Goal: Transaction & Acquisition: Purchase product/service

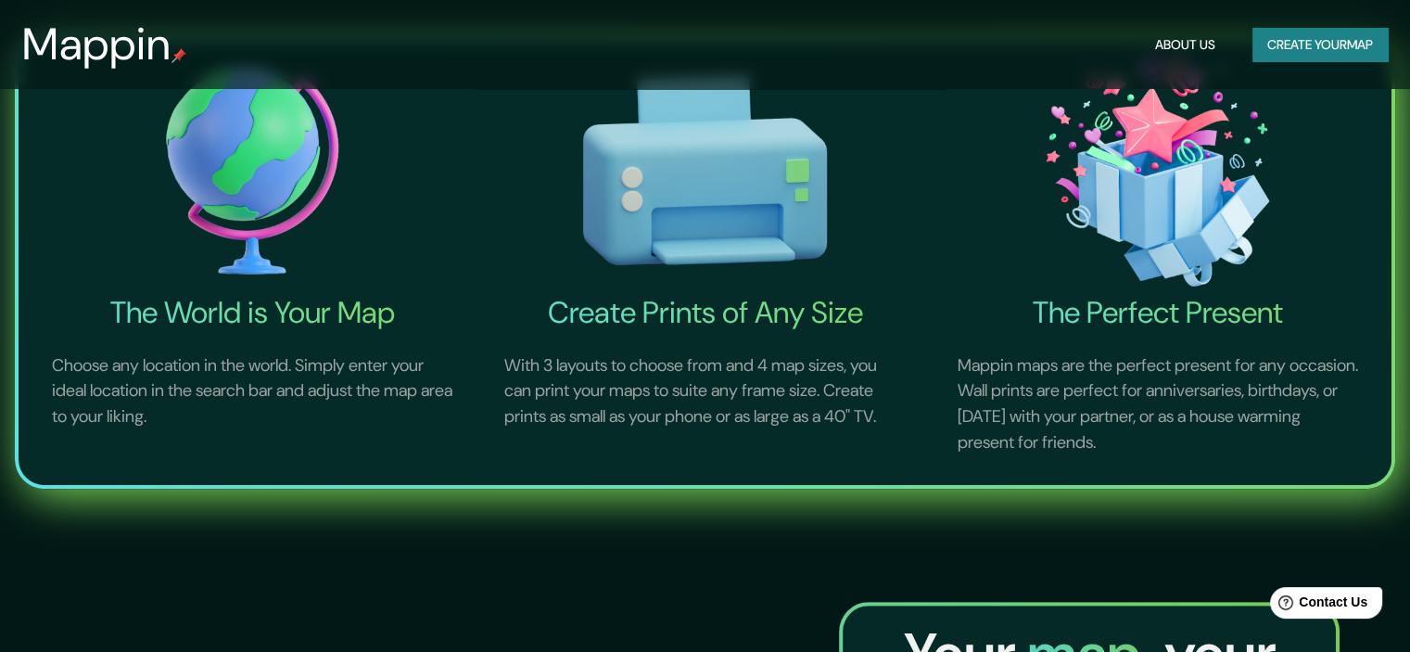
scroll to position [927, 0]
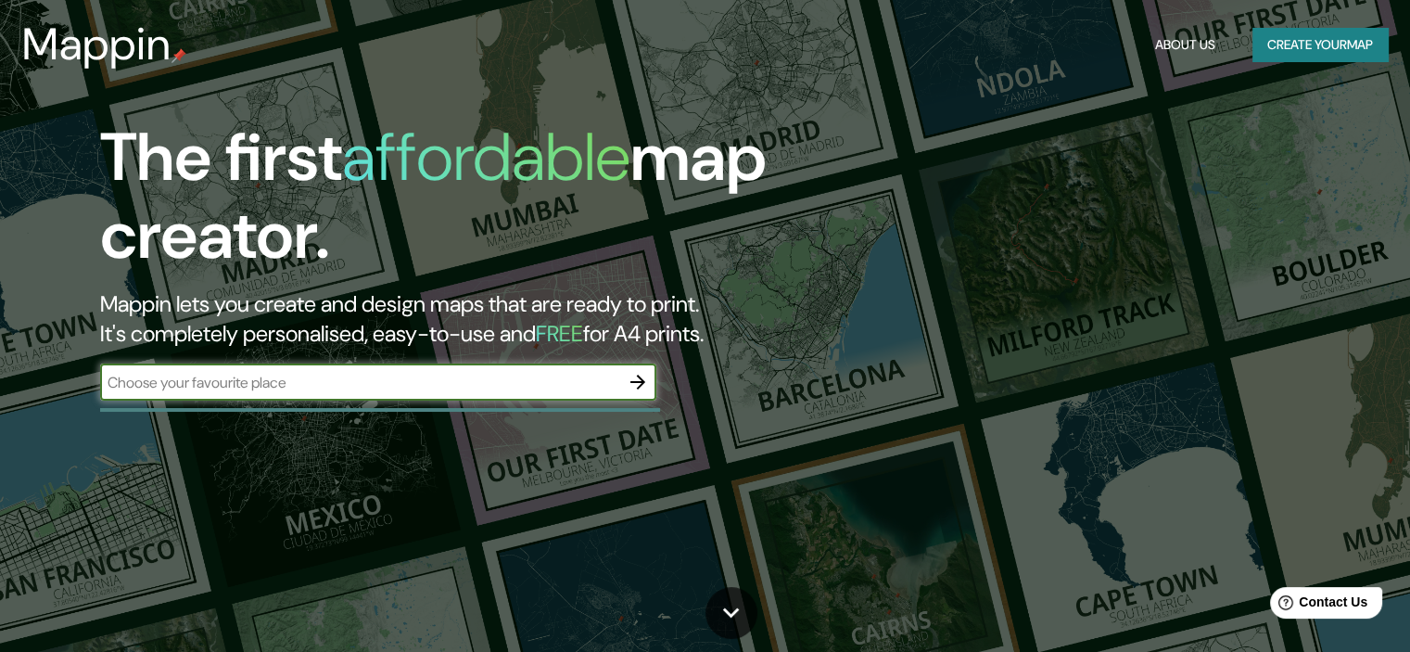
click at [569, 384] on input "text" at bounding box center [359, 382] width 519 height 21
type input "ENSENADA"
click at [647, 380] on icon "button" at bounding box center [638, 382] width 22 height 22
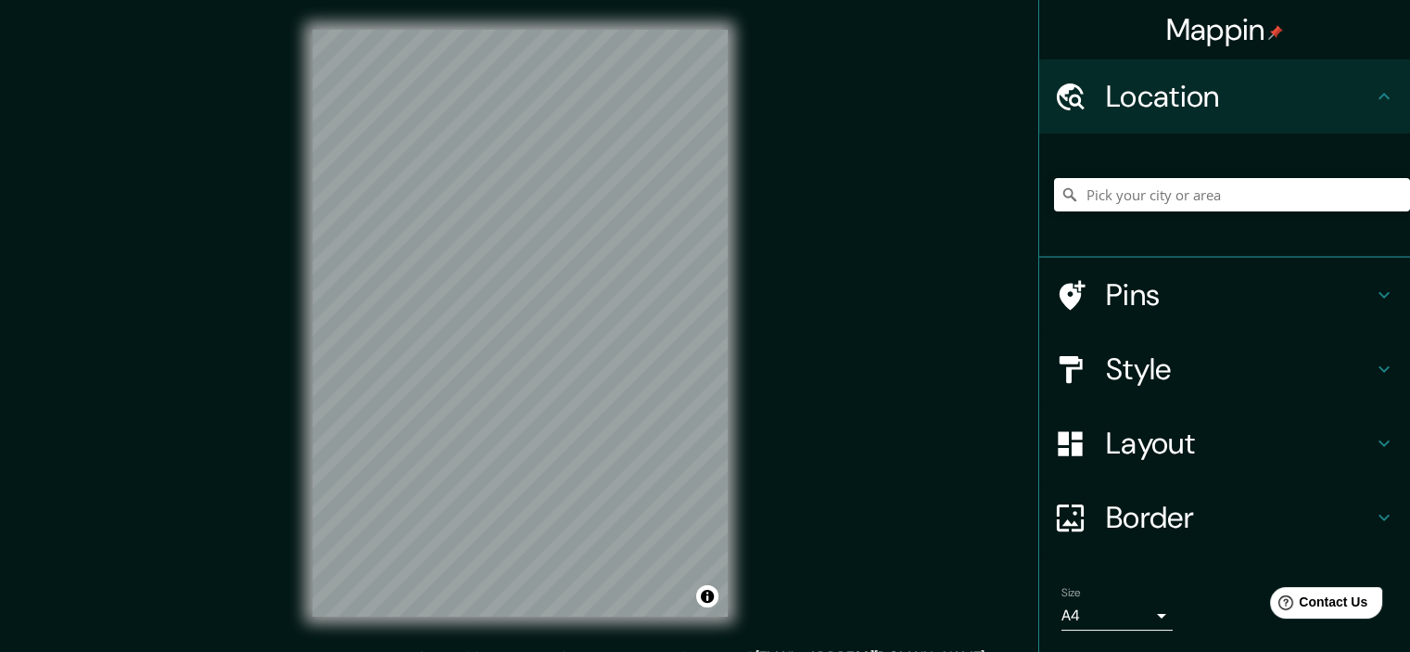
click at [1206, 285] on h4 "Pins" at bounding box center [1239, 294] width 267 height 37
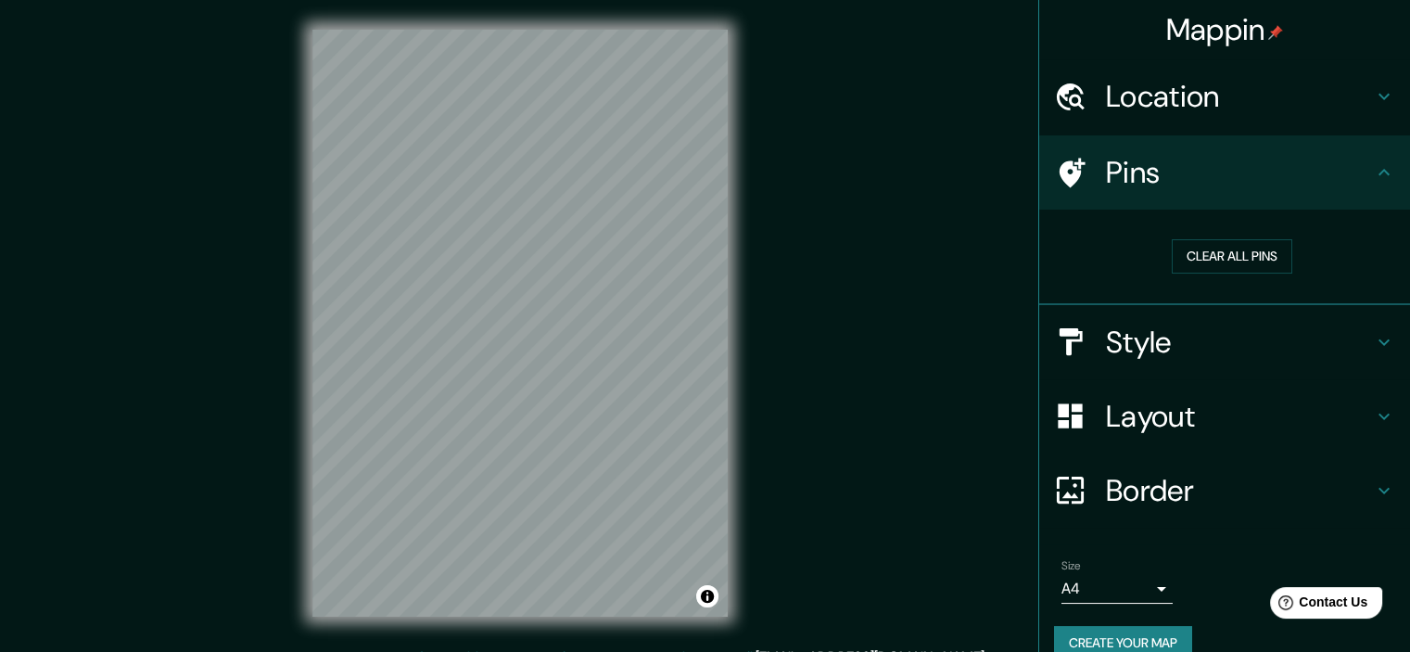
click at [1235, 174] on h4 "Pins" at bounding box center [1239, 172] width 267 height 37
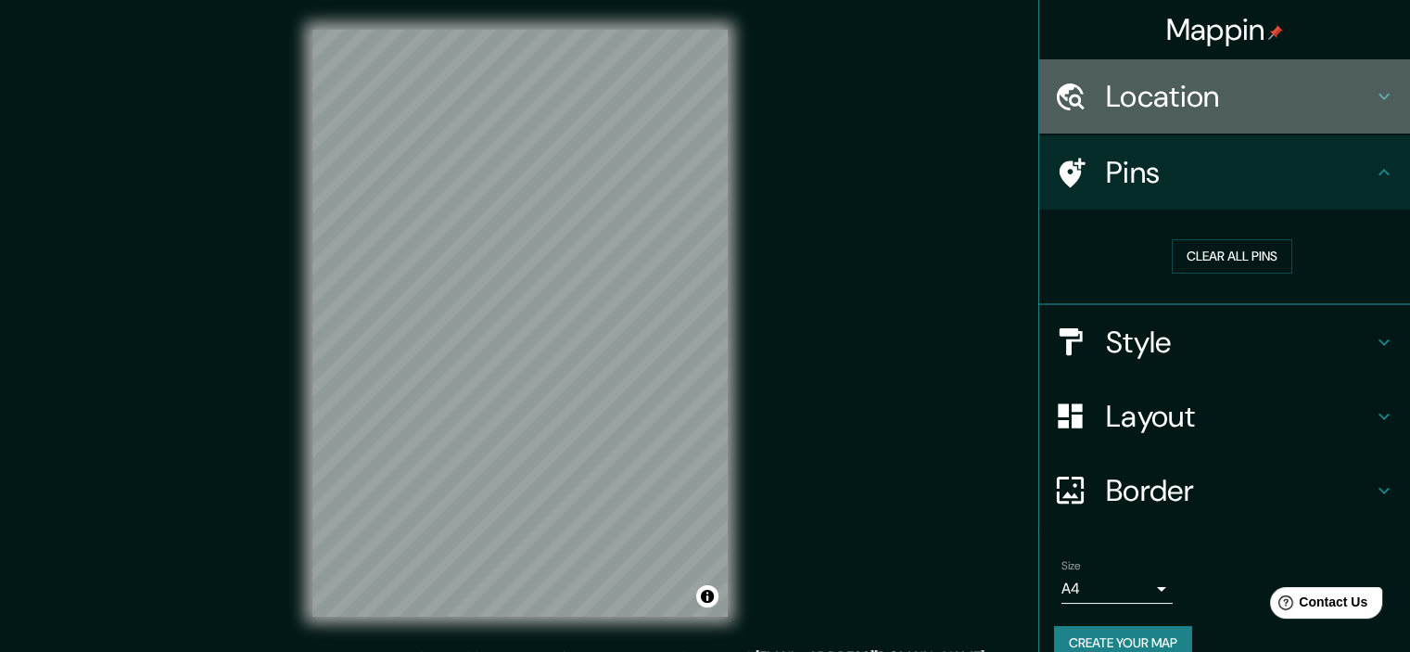
click at [1200, 114] on h4 "Location" at bounding box center [1239, 96] width 267 height 37
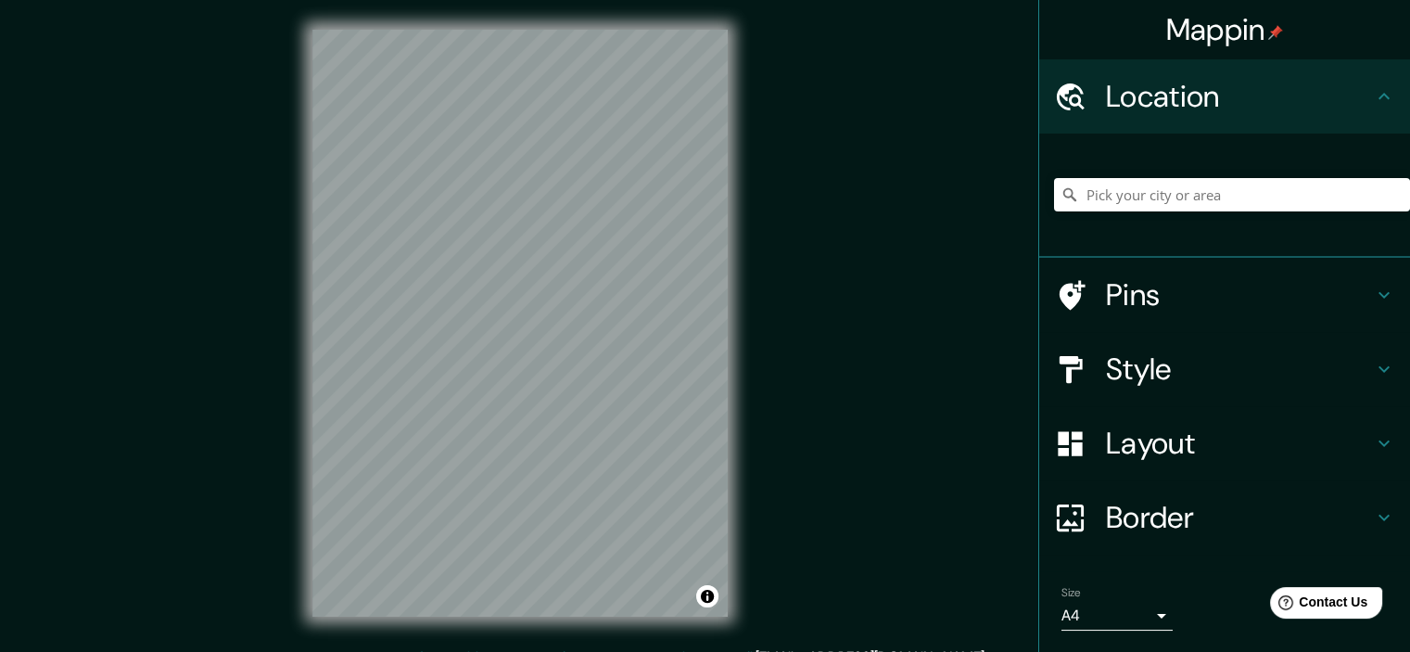
click at [1198, 114] on h4 "Location" at bounding box center [1239, 96] width 267 height 37
click at [1130, 296] on h4 "Pins" at bounding box center [1239, 294] width 267 height 37
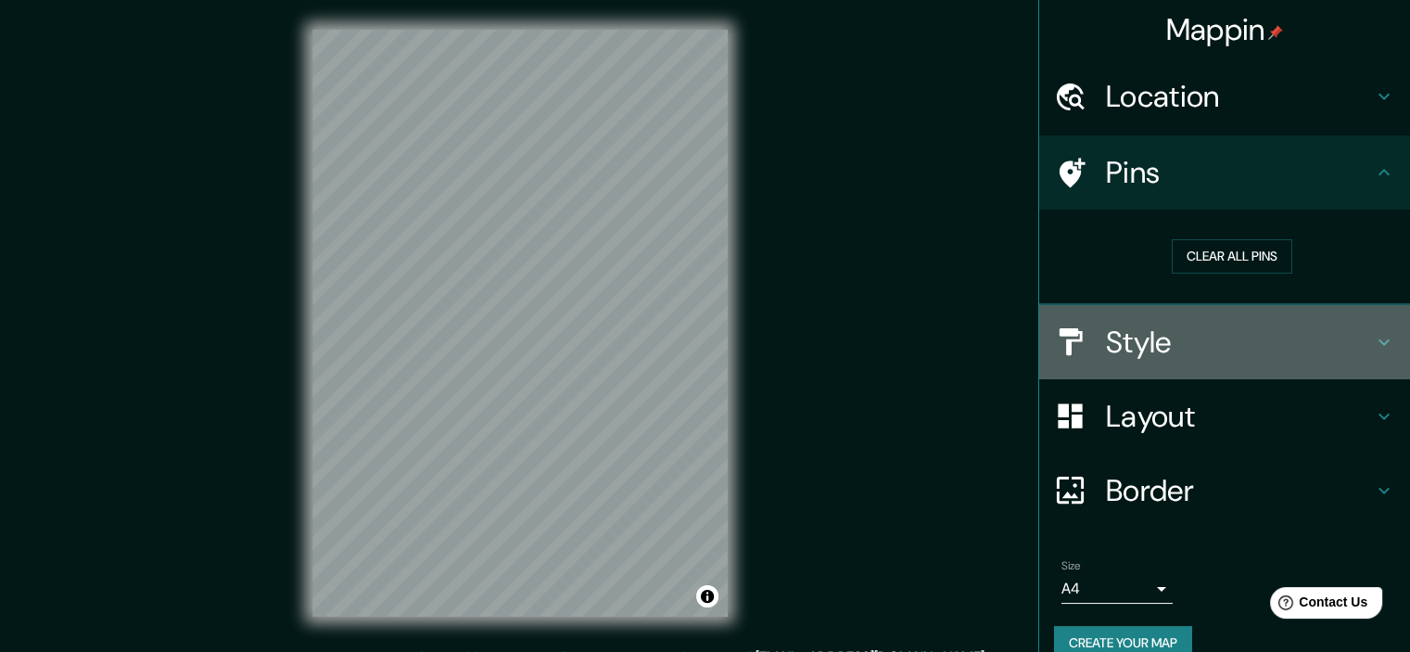
click at [1152, 324] on h4 "Style" at bounding box center [1239, 342] width 267 height 37
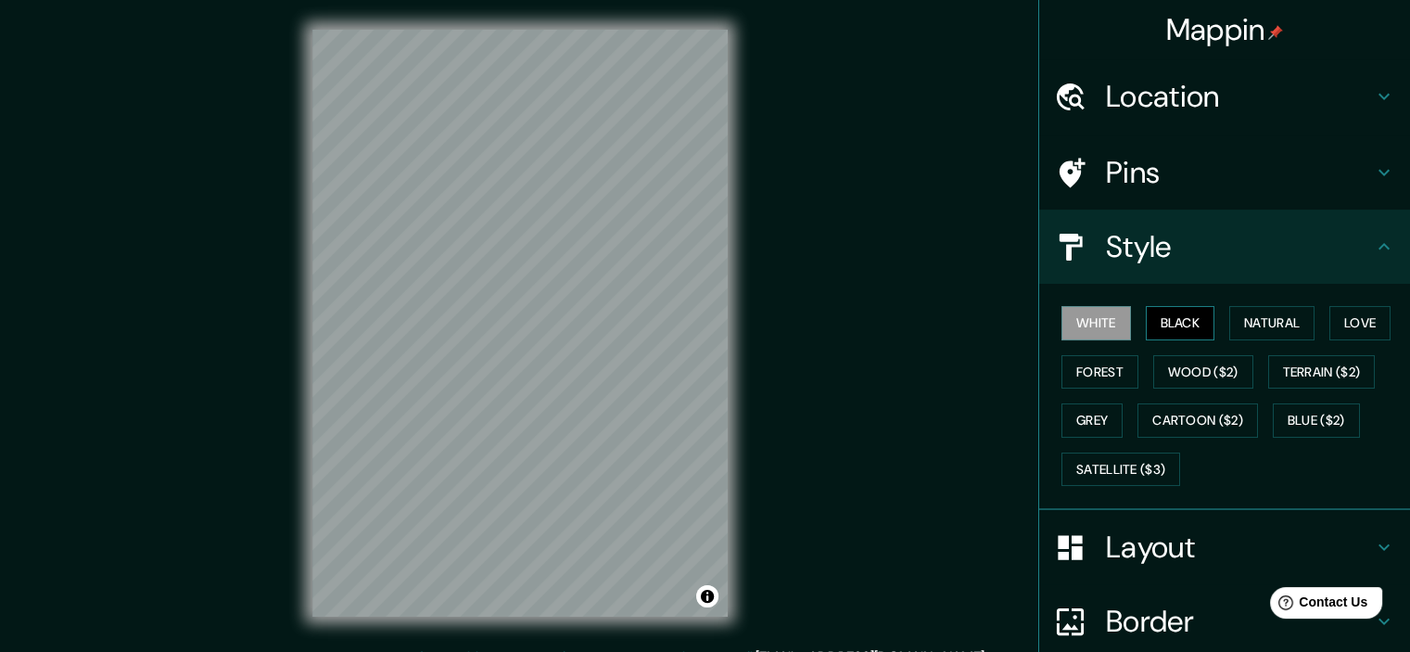
click at [1161, 335] on button "Black" at bounding box center [1181, 323] width 70 height 34
click at [1262, 339] on div "White Black Natural Love Forest Wood ($2) Terrain ($2) Grey Cartoon ($2) Blue (…" at bounding box center [1232, 396] width 356 height 195
click at [1263, 329] on button "Natural" at bounding box center [1272, 323] width 85 height 34
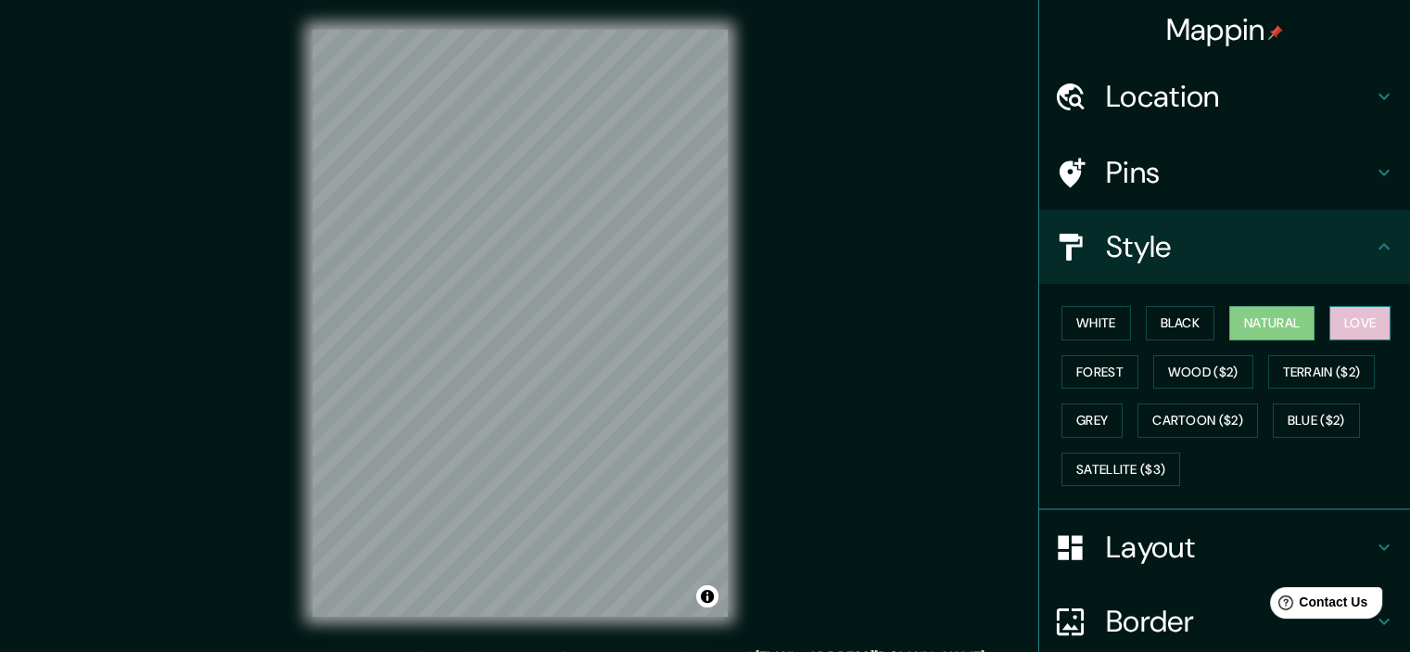
click at [1350, 321] on button "Love" at bounding box center [1360, 323] width 61 height 34
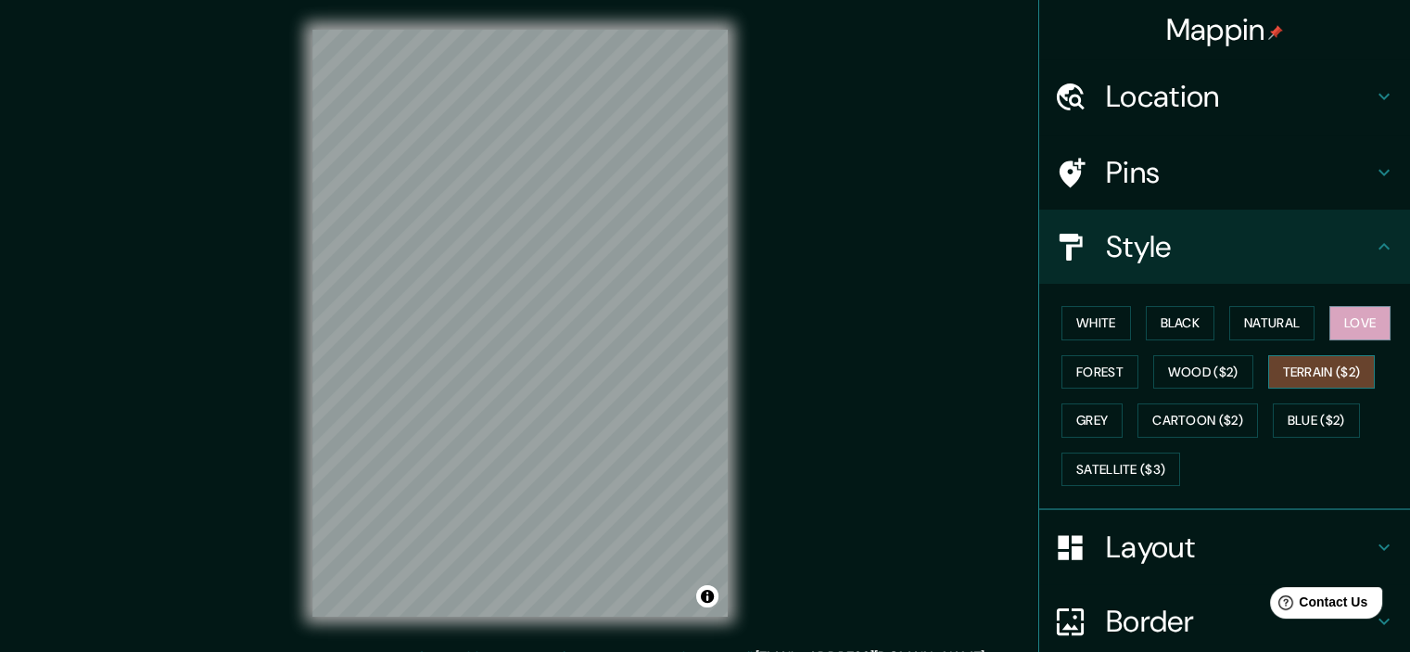
drag, startPoint x: 1313, startPoint y: 376, endPoint x: 1245, endPoint y: 378, distance: 67.7
click at [1313, 376] on button "Terrain ($2)" at bounding box center [1322, 372] width 108 height 34
click at [1200, 377] on button "Wood ($2)" at bounding box center [1204, 372] width 100 height 34
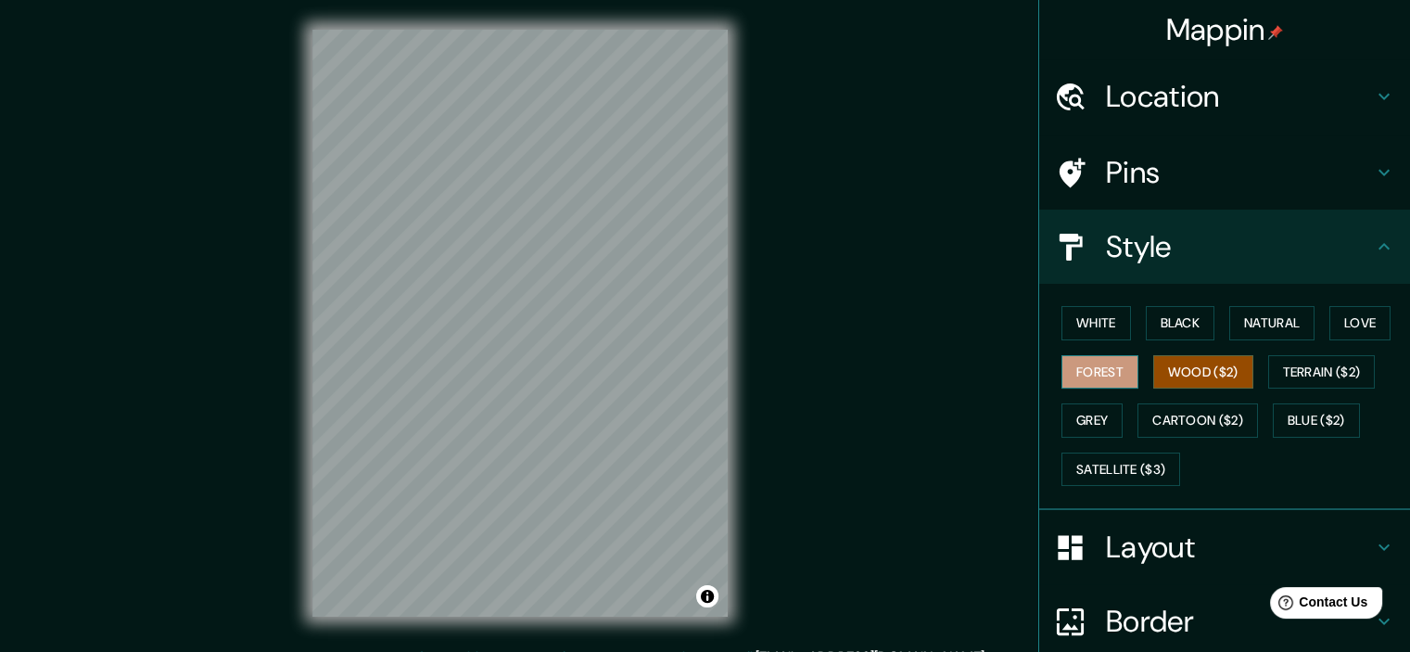
click at [1110, 376] on button "Forest" at bounding box center [1100, 372] width 77 height 34
click at [1082, 398] on div "White Black Natural Love Forest Wood ($2) Terrain ($2) Grey Cartoon ($2) Blue (…" at bounding box center [1232, 396] width 356 height 195
click at [1079, 410] on button "Grey" at bounding box center [1092, 420] width 61 height 34
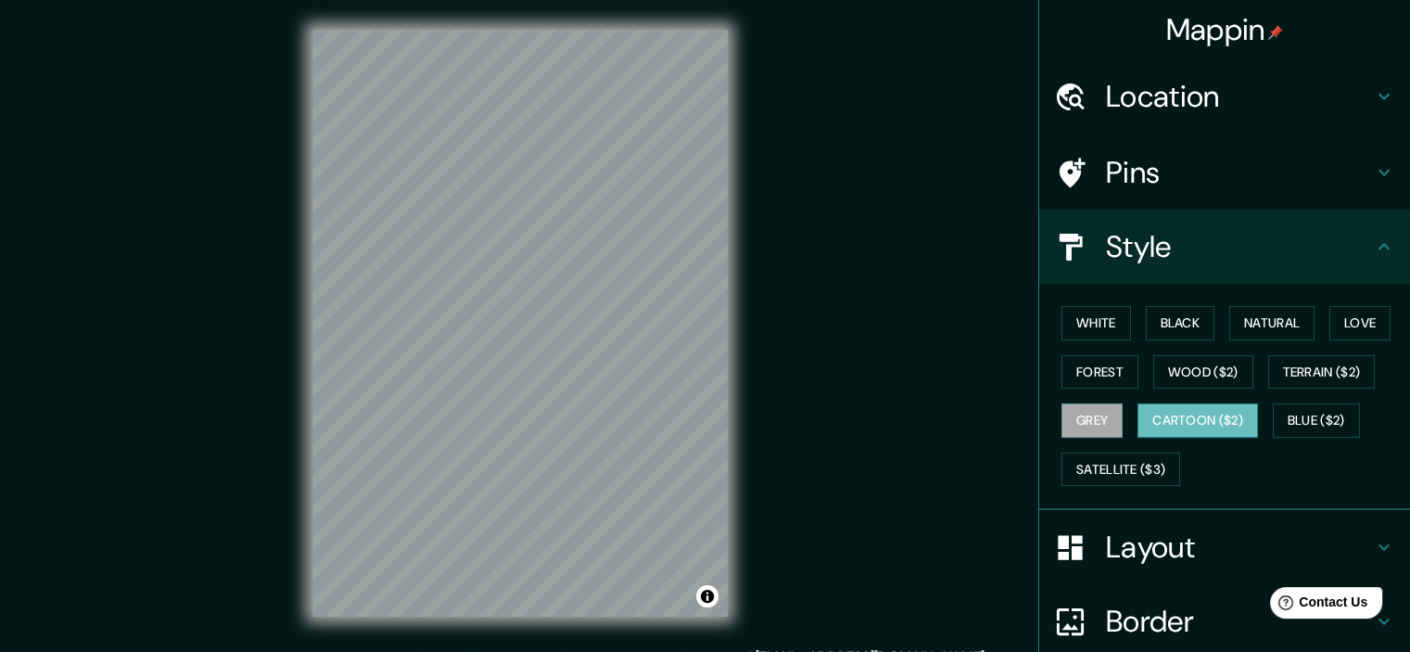
click at [1149, 422] on button "Cartoon ($2)" at bounding box center [1198, 420] width 121 height 34
click at [1254, 426] on div "White Black Natural Love Forest Wood ($2) Terrain ($2) Grey Cartoon ($2) Blue (…" at bounding box center [1232, 396] width 356 height 195
click at [1287, 429] on button "Blue ($2)" at bounding box center [1316, 420] width 87 height 34
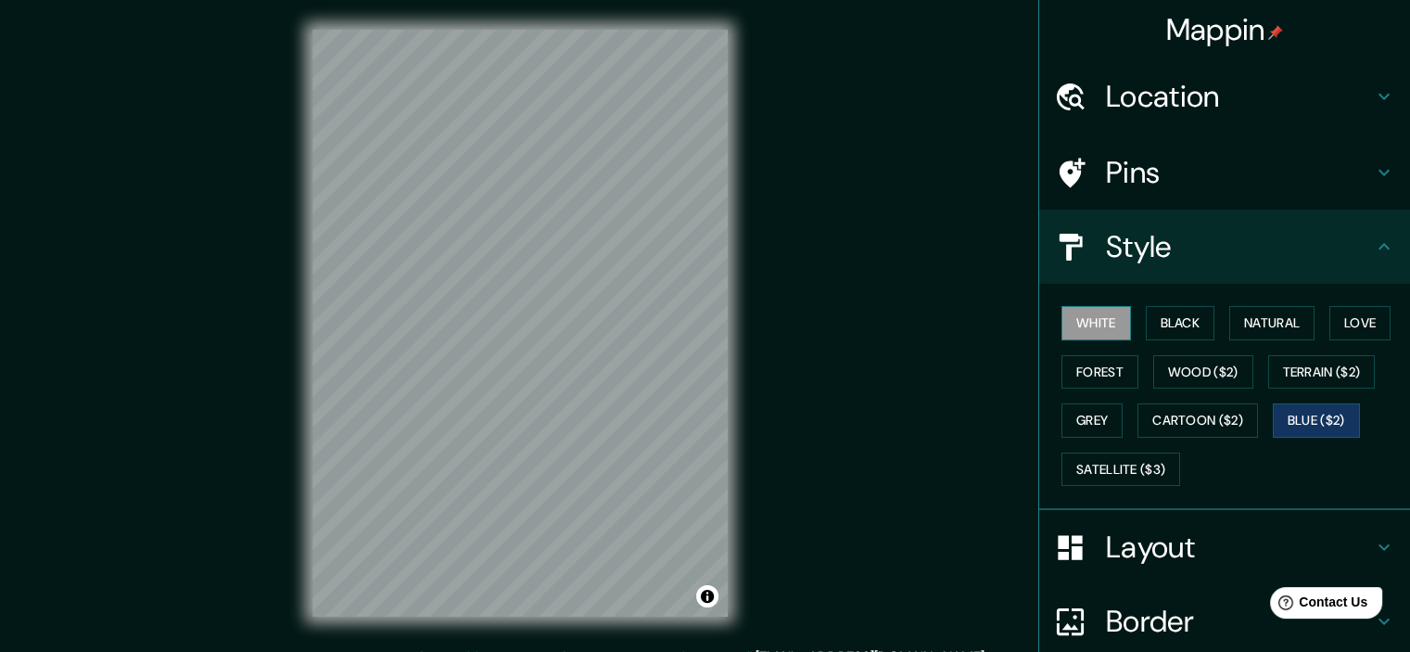
click at [1079, 323] on button "White" at bounding box center [1097, 323] width 70 height 34
click at [1156, 321] on button "Black" at bounding box center [1181, 323] width 70 height 34
click at [1309, 320] on div "White Black Natural Love Forest Wood ($2) Terrain ($2) Grey Cartoon ($2) Blue (…" at bounding box center [1232, 396] width 356 height 195
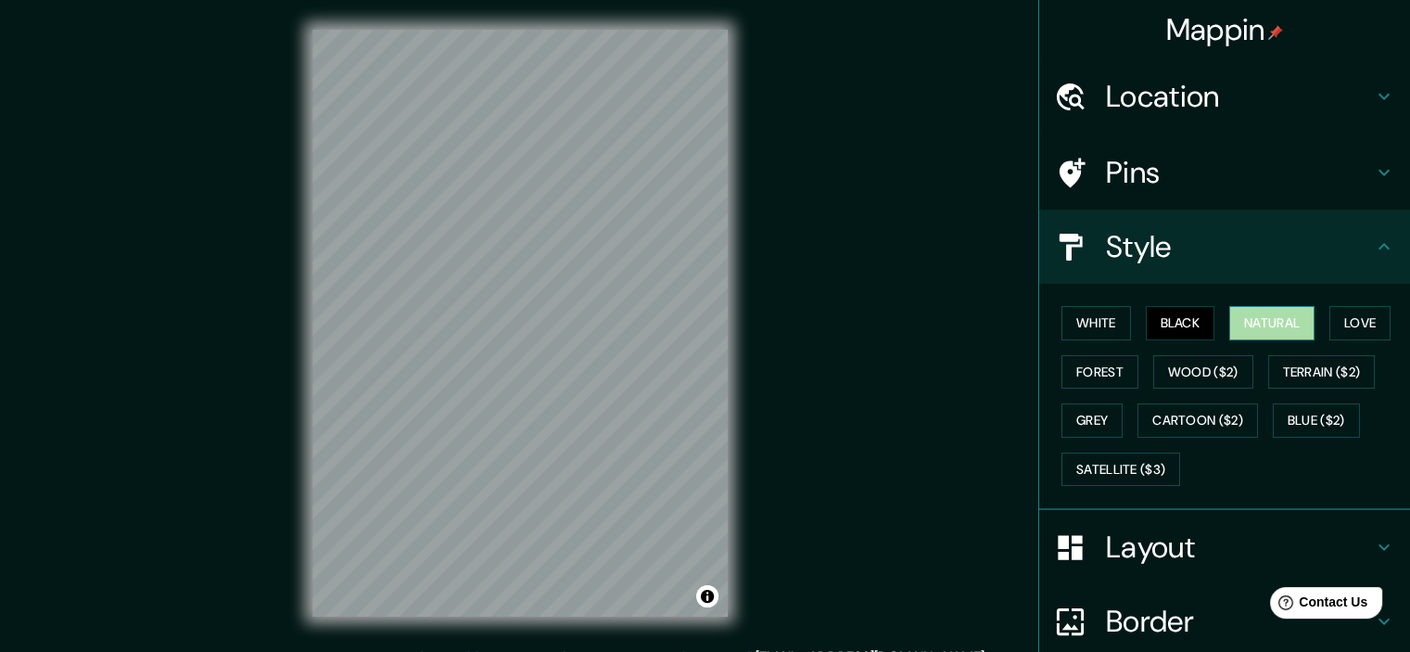
click at [1287, 323] on button "Natural" at bounding box center [1272, 323] width 85 height 34
click at [1213, 552] on h4 "Layout" at bounding box center [1239, 547] width 267 height 37
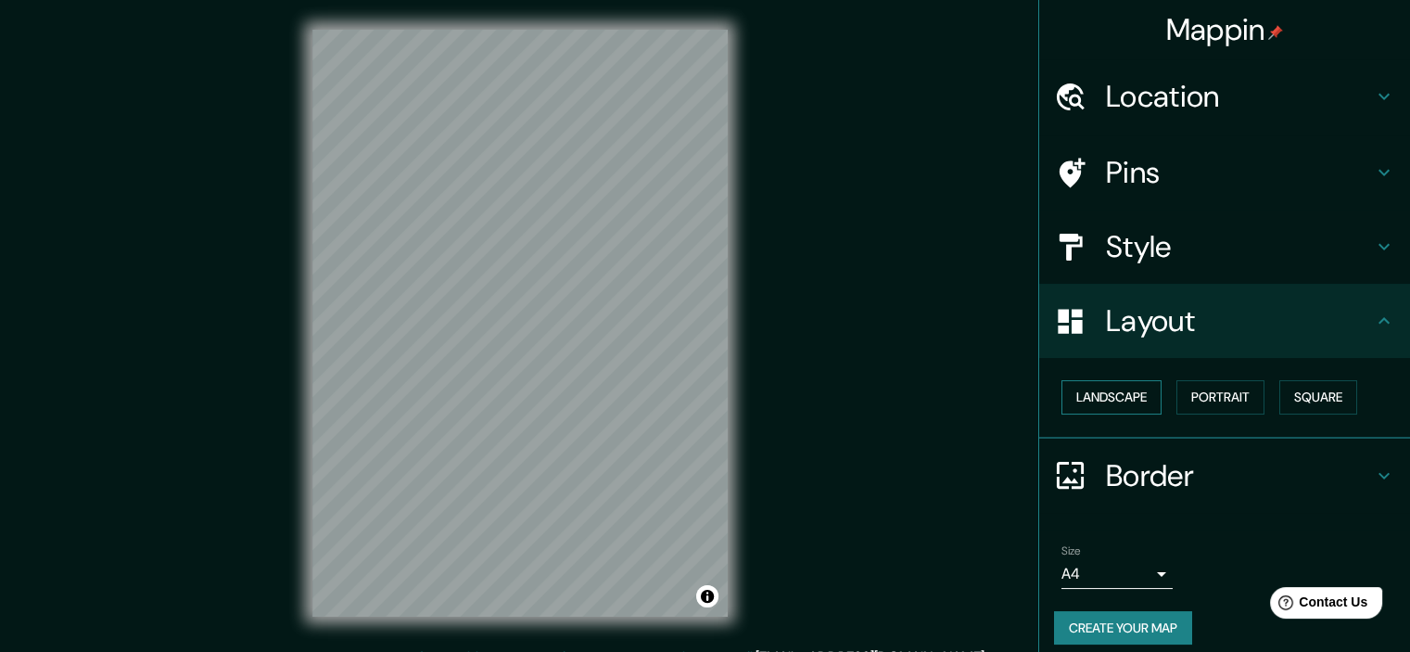
click at [1090, 404] on button "Landscape" at bounding box center [1112, 397] width 100 height 34
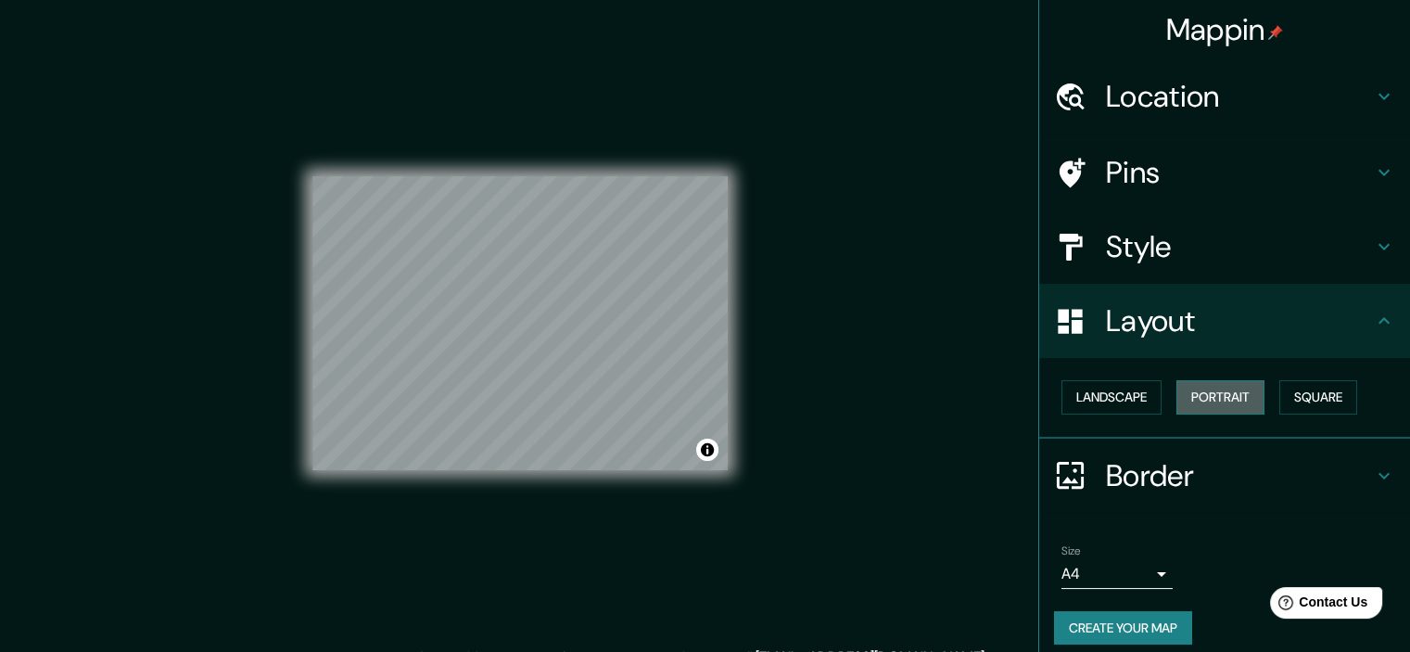
click at [1208, 390] on button "Portrait" at bounding box center [1221, 397] width 88 height 34
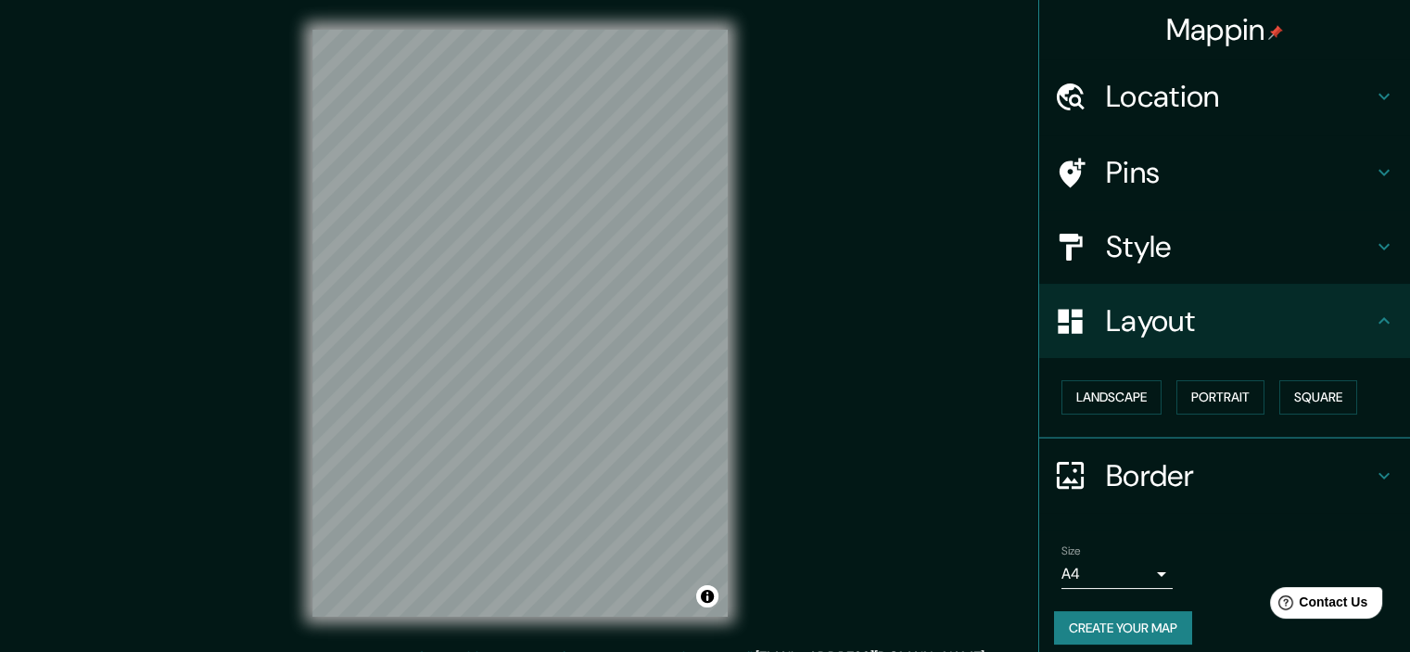
click at [1256, 385] on div "Landscape [GEOGRAPHIC_DATA]" at bounding box center [1232, 397] width 356 height 49
click at [1309, 384] on button "Square" at bounding box center [1319, 397] width 78 height 34
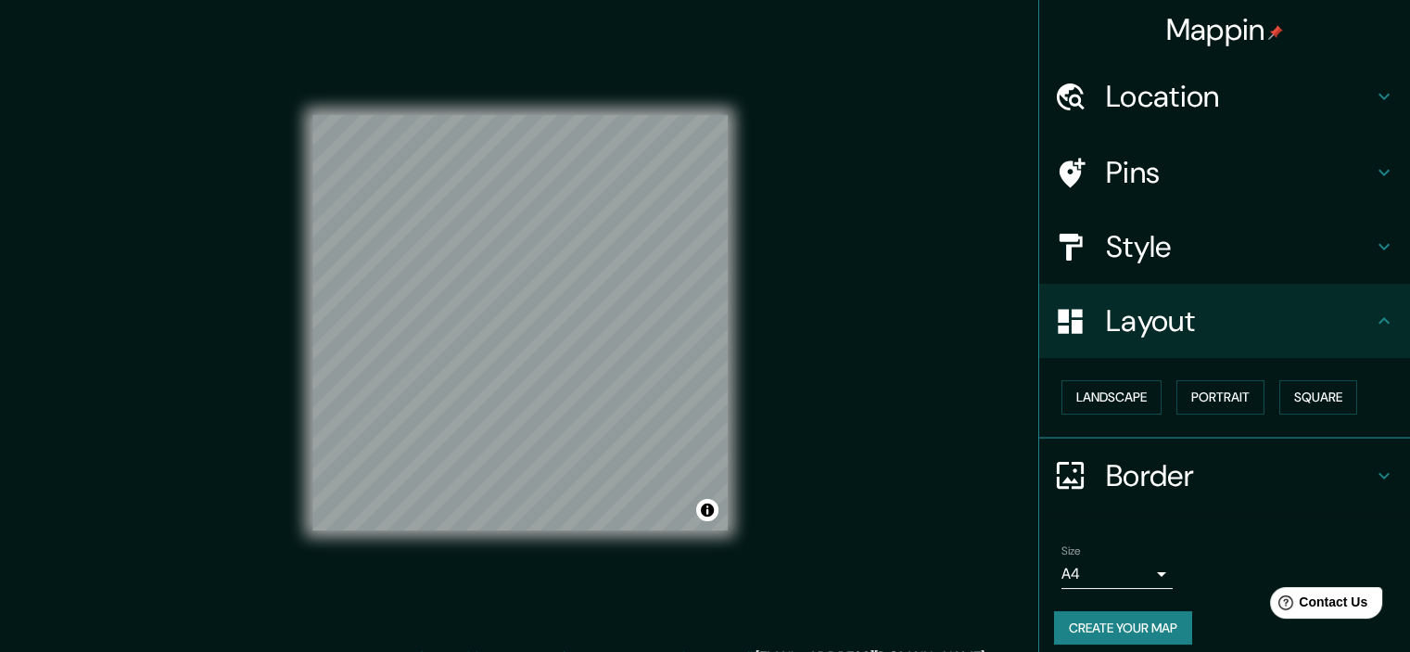
click at [1116, 450] on div "Border" at bounding box center [1224, 476] width 371 height 74
